Goal: Task Accomplishment & Management: Complete application form

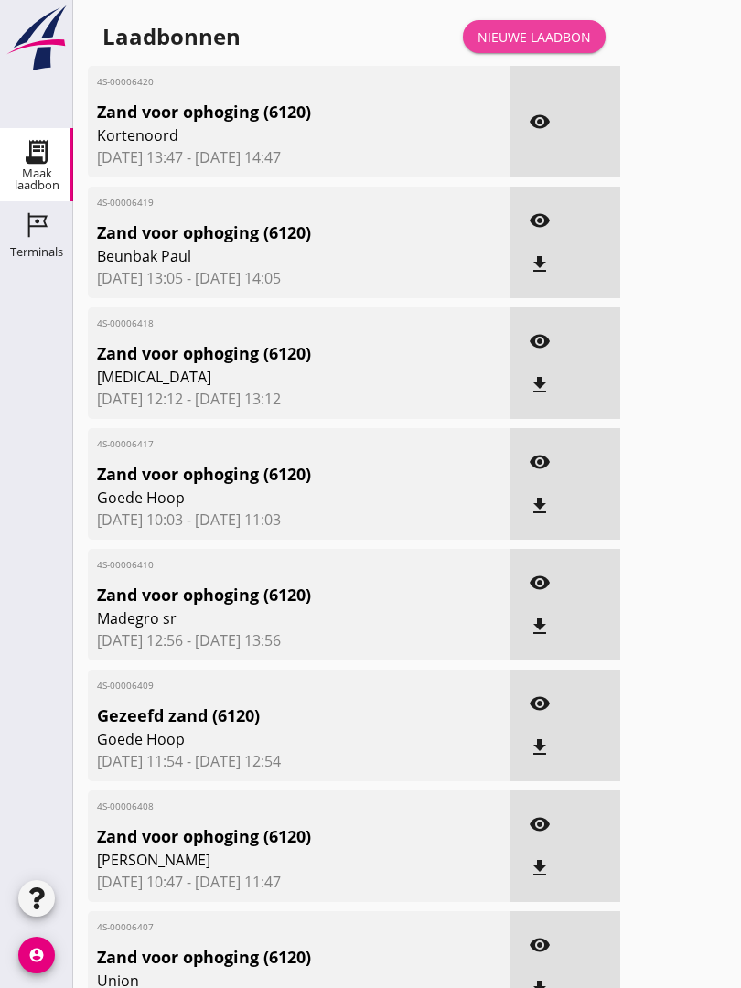
click at [580, 47] on div "Nieuwe laadbon" at bounding box center [533, 36] width 113 height 19
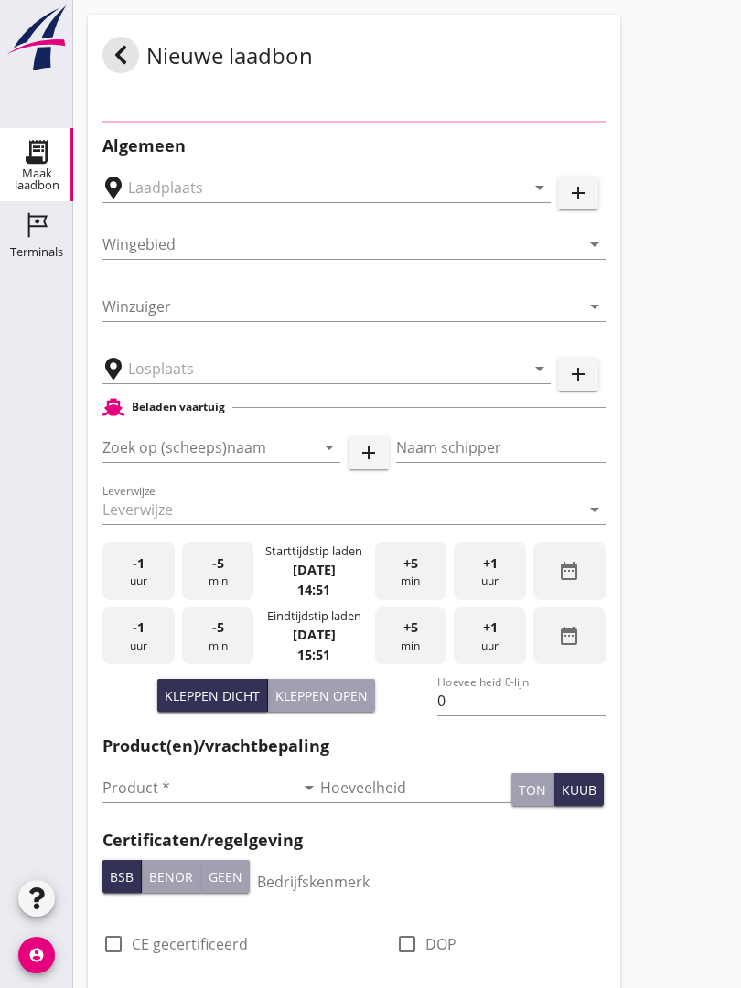
click at [554, 54] on div "Nieuwe laadbon" at bounding box center [354, 55] width 532 height 80
click at [253, 383] on input "text" at bounding box center [313, 368] width 371 height 29
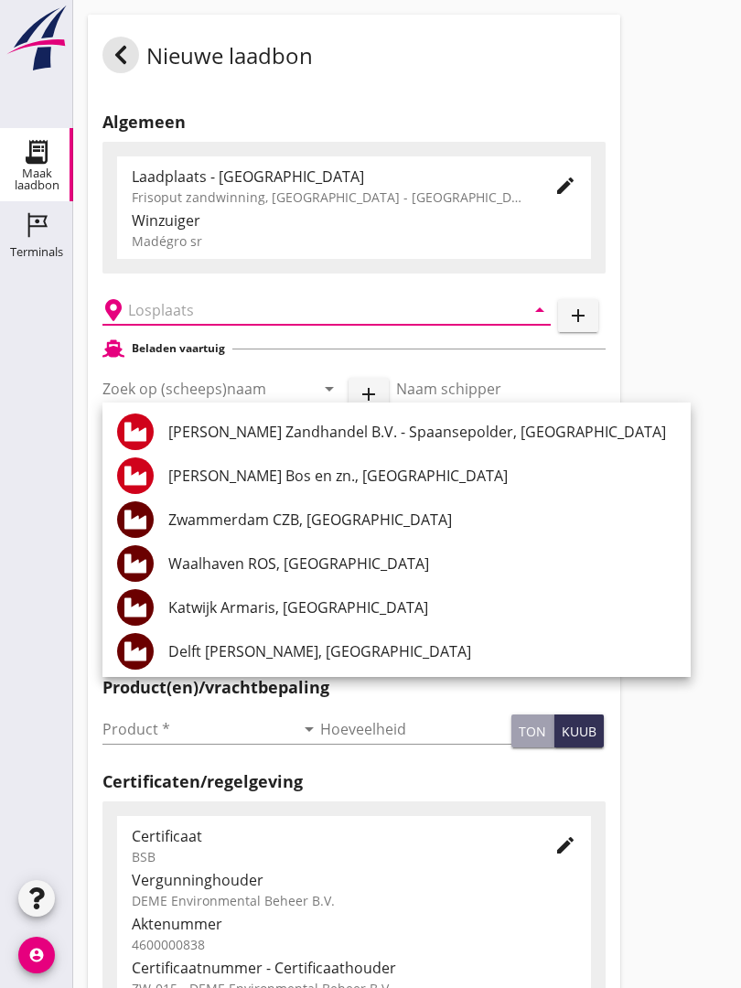
click at [244, 322] on input "text" at bounding box center [313, 309] width 371 height 29
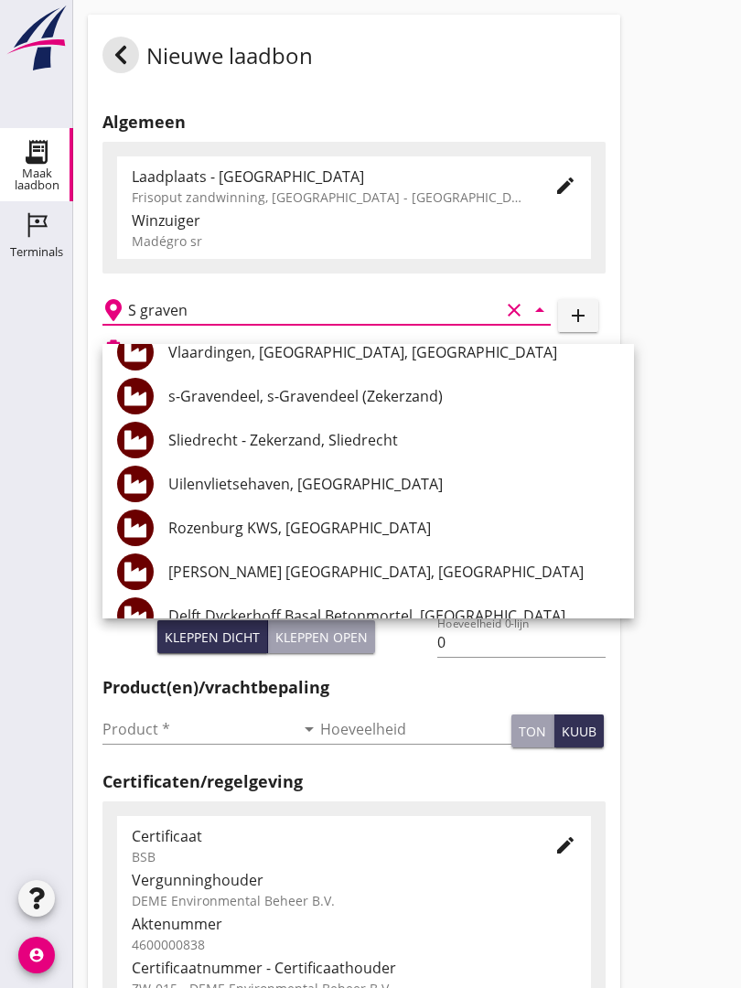
scroll to position [577, 0]
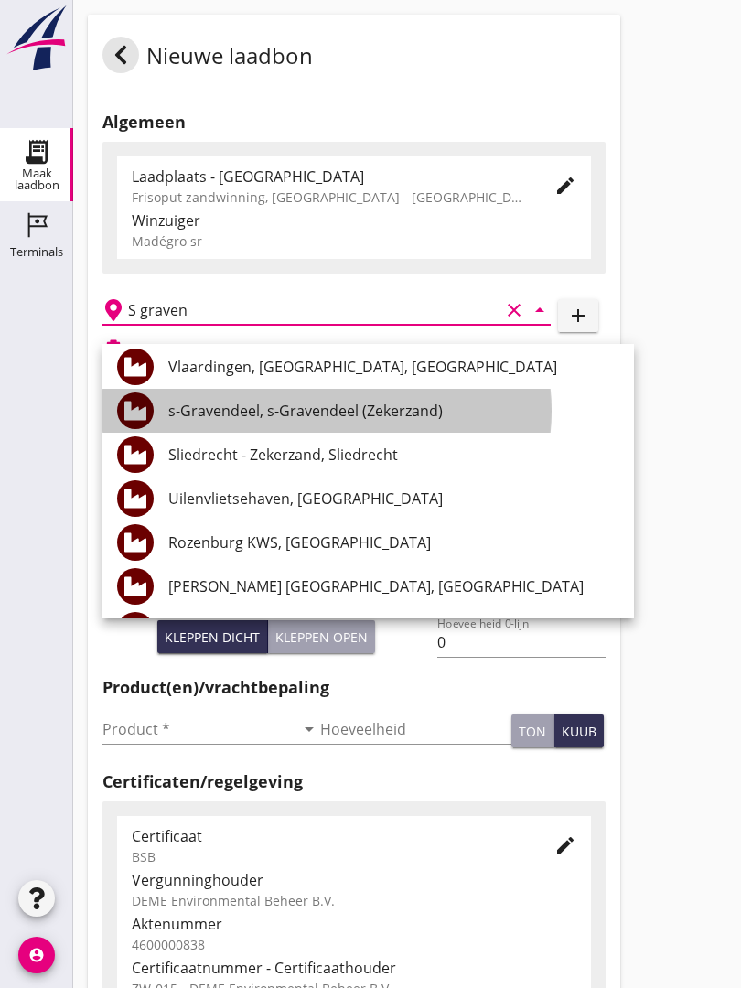
click at [336, 407] on div "s-Gravendeel, s-Gravendeel (Zekerzand)" at bounding box center [393, 411] width 451 height 22
type input "s-Gravendeel, s-Gravendeel (Zekerzand)"
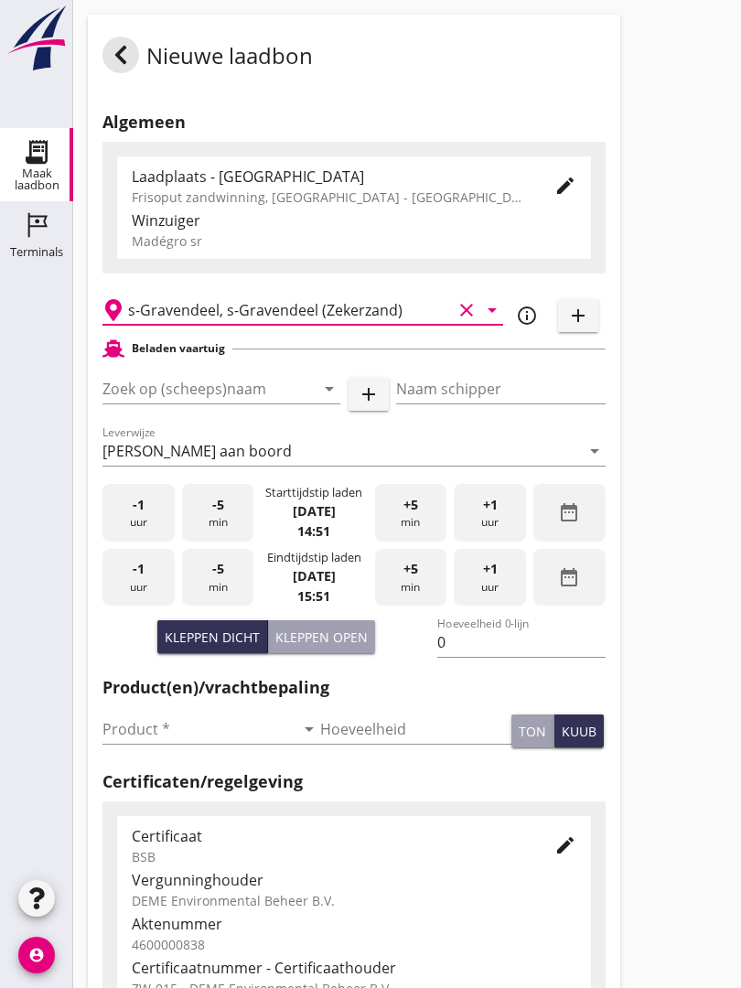
click at [277, 396] on input "Zoek op (scheeps)naam" at bounding box center [195, 388] width 187 height 29
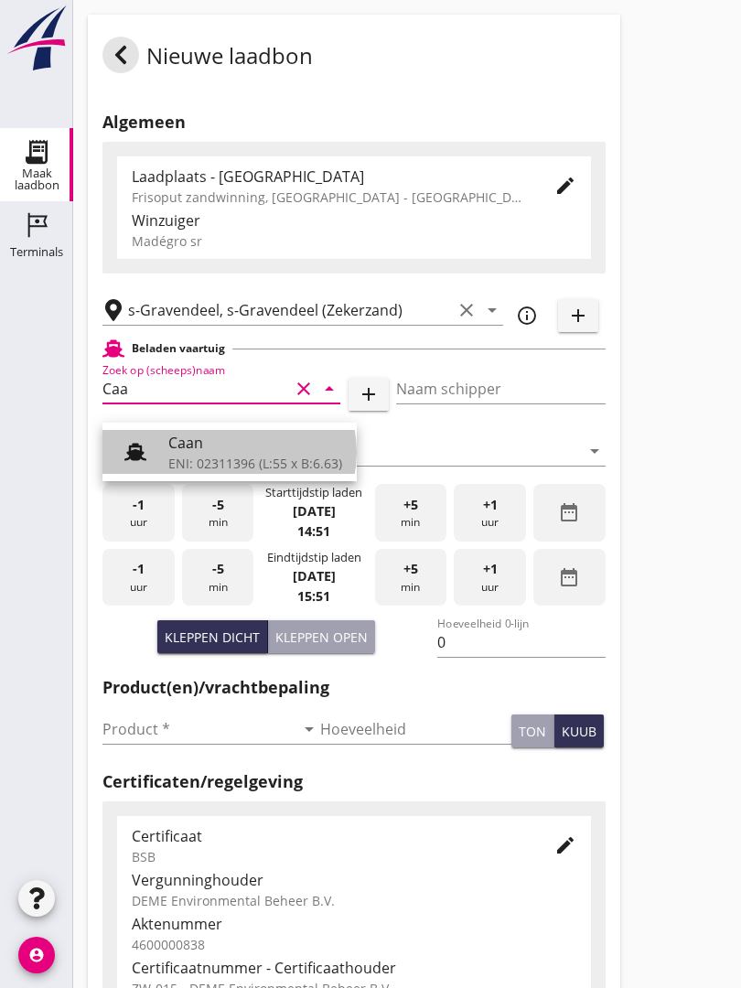
click at [237, 450] on div "Caan" at bounding box center [255, 443] width 174 height 22
type input "Caan"
type input "[PERSON_NAME]"
type input "368"
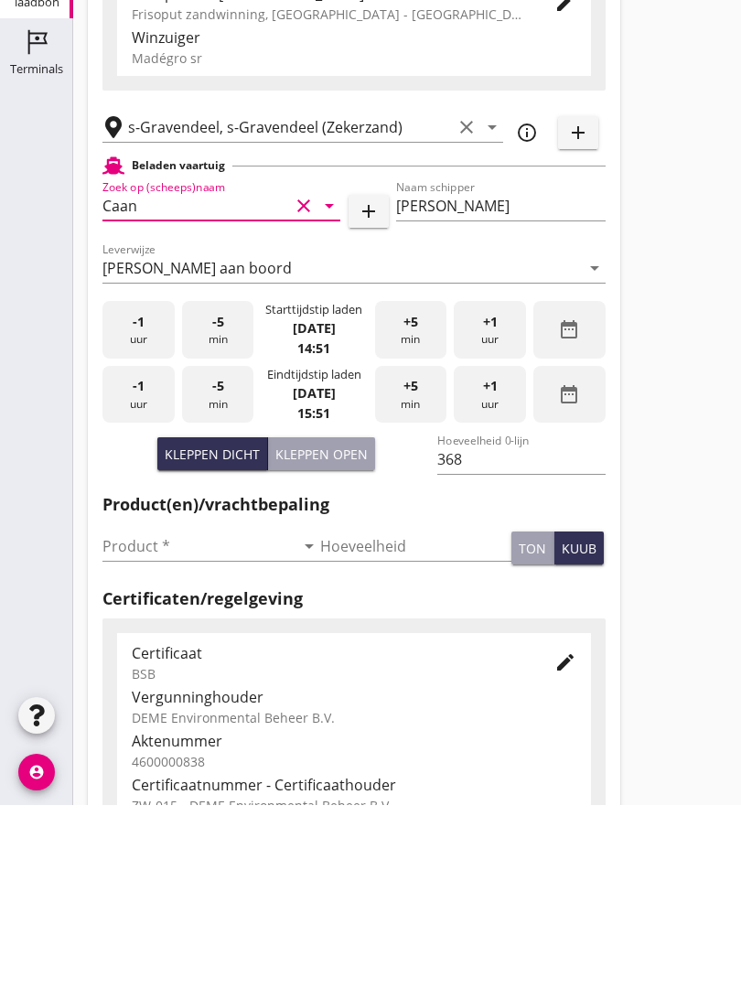
click at [153, 714] on input "Product *" at bounding box center [198, 728] width 192 height 29
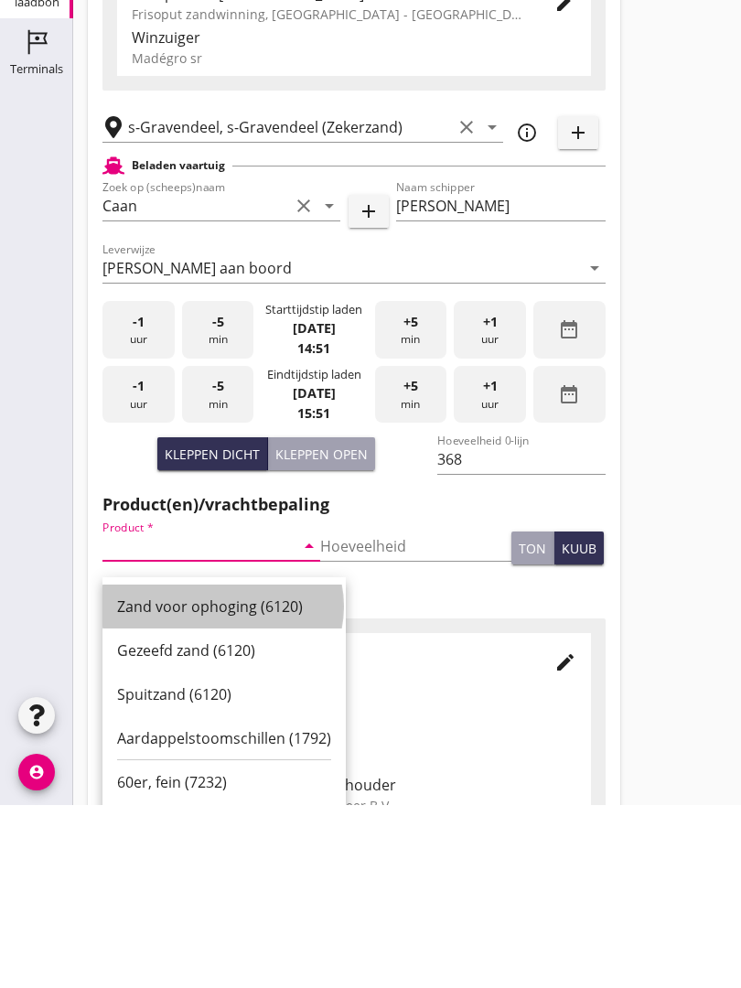
click at [233, 778] on div "Zand voor ophoging (6120)" at bounding box center [224, 789] width 214 height 22
type input "Zand voor ophoging (6120)"
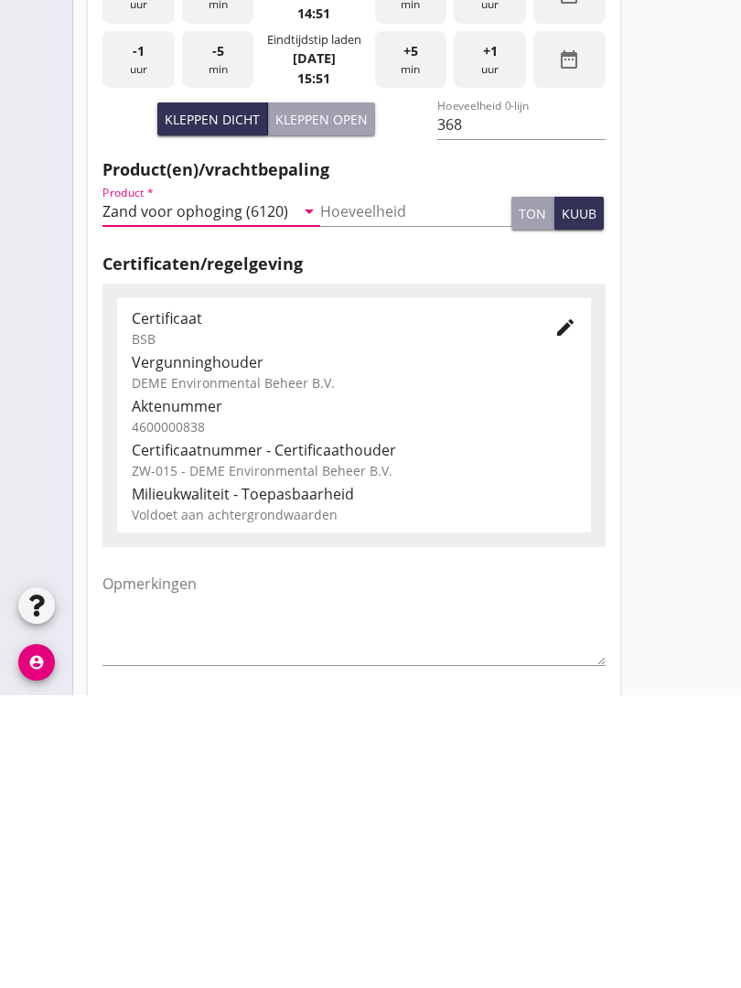
scroll to position [320, 0]
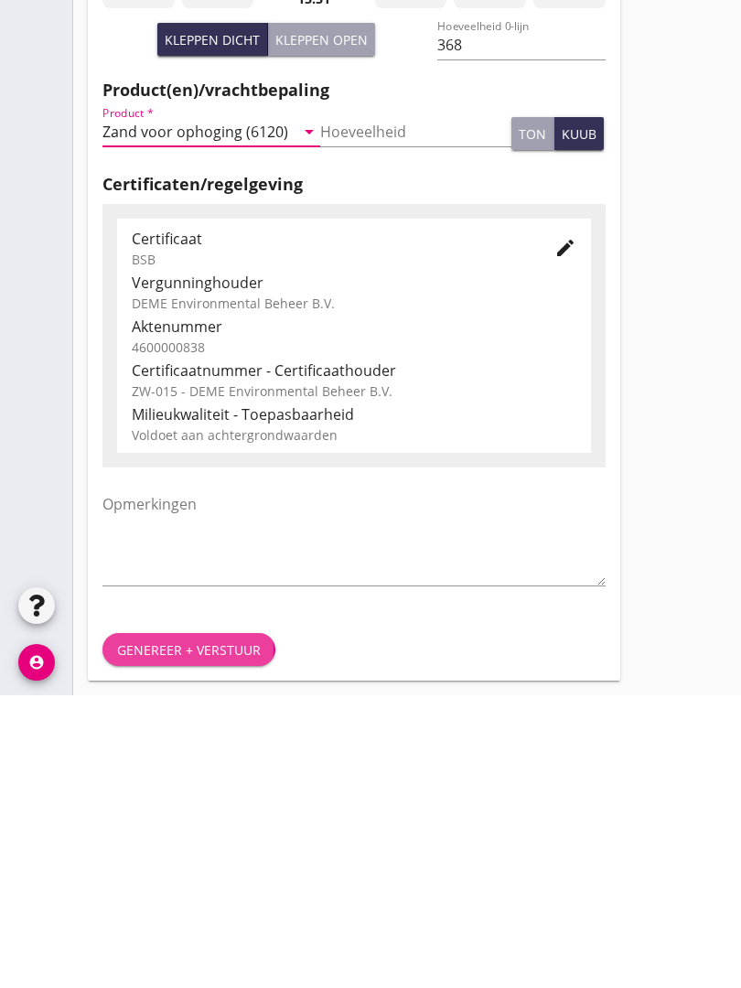
click at [214, 933] on div "Genereer + verstuur" at bounding box center [189, 942] width 144 height 19
